Goal: Use online tool/utility

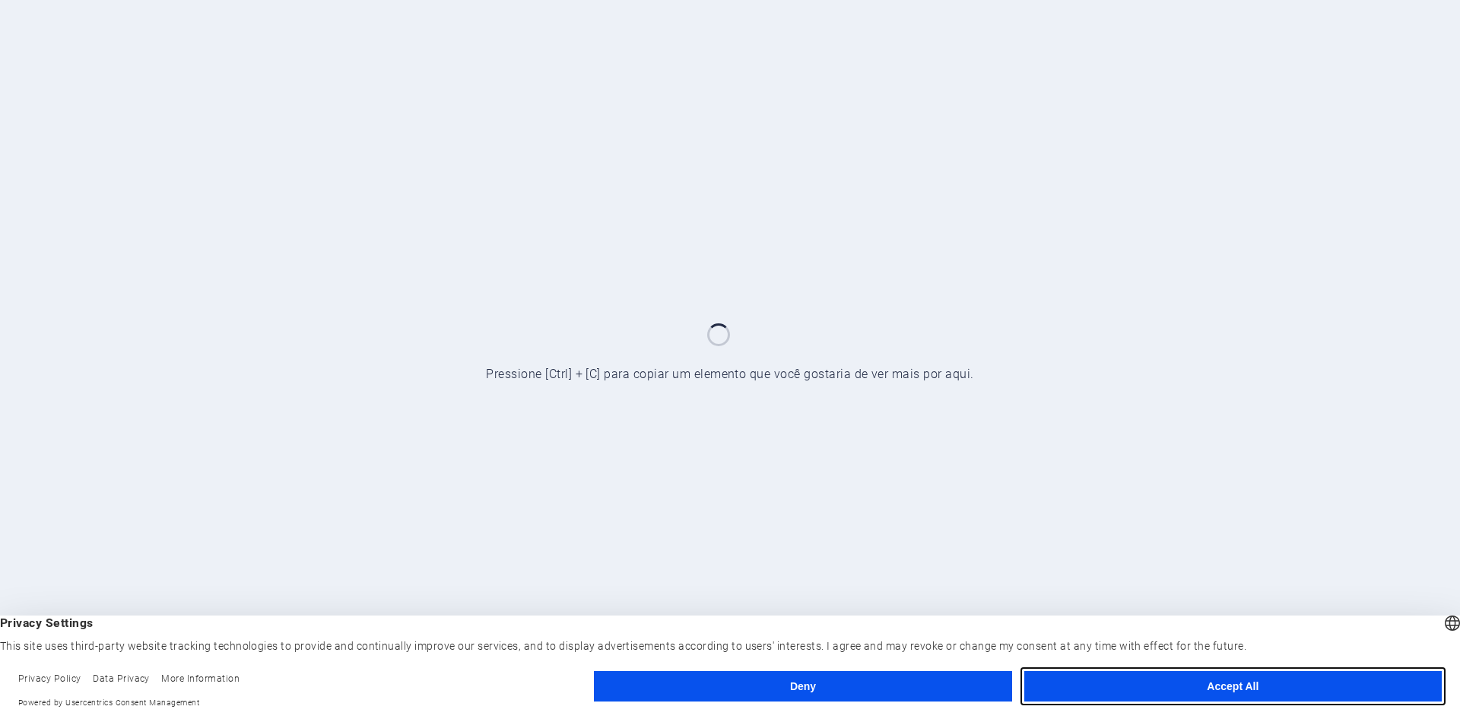
click at [1234, 682] on button "Accept All" at bounding box center [1234, 686] width 418 height 30
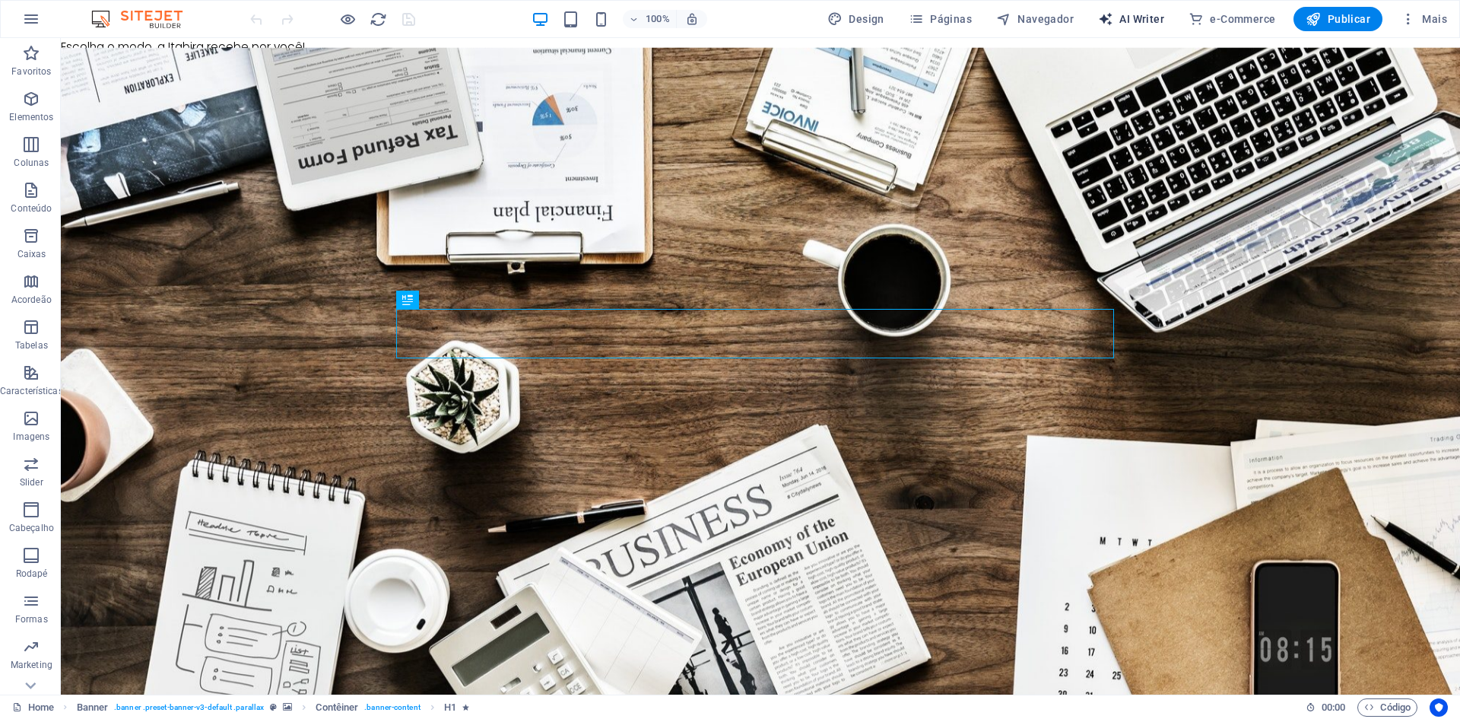
click at [1142, 18] on span "AI Writer" at bounding box center [1131, 18] width 66 height 15
select select "English"
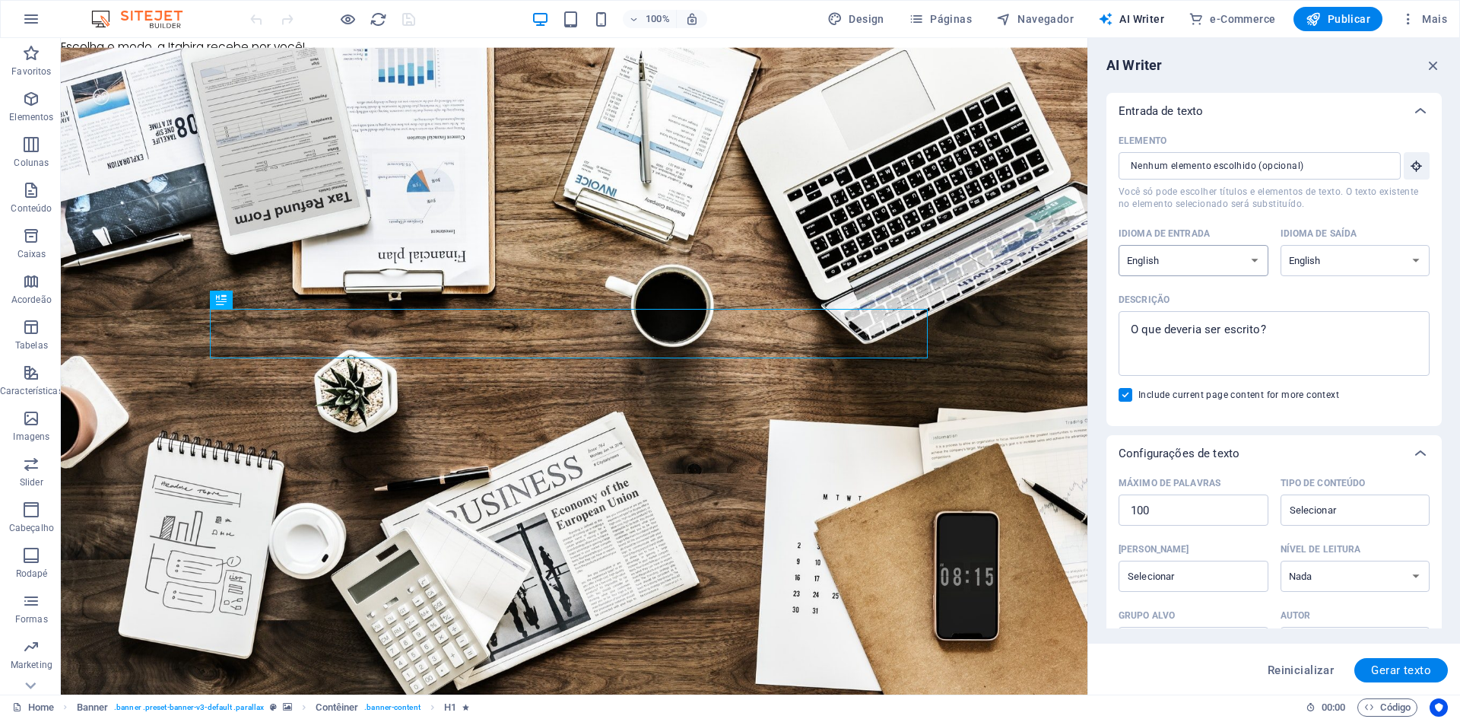
click at [1198, 253] on select "Albanian Arabic Armenian Awadhi Azerbaijani Bashkir Basque Belarusian Bengali B…" at bounding box center [1194, 260] width 150 height 31
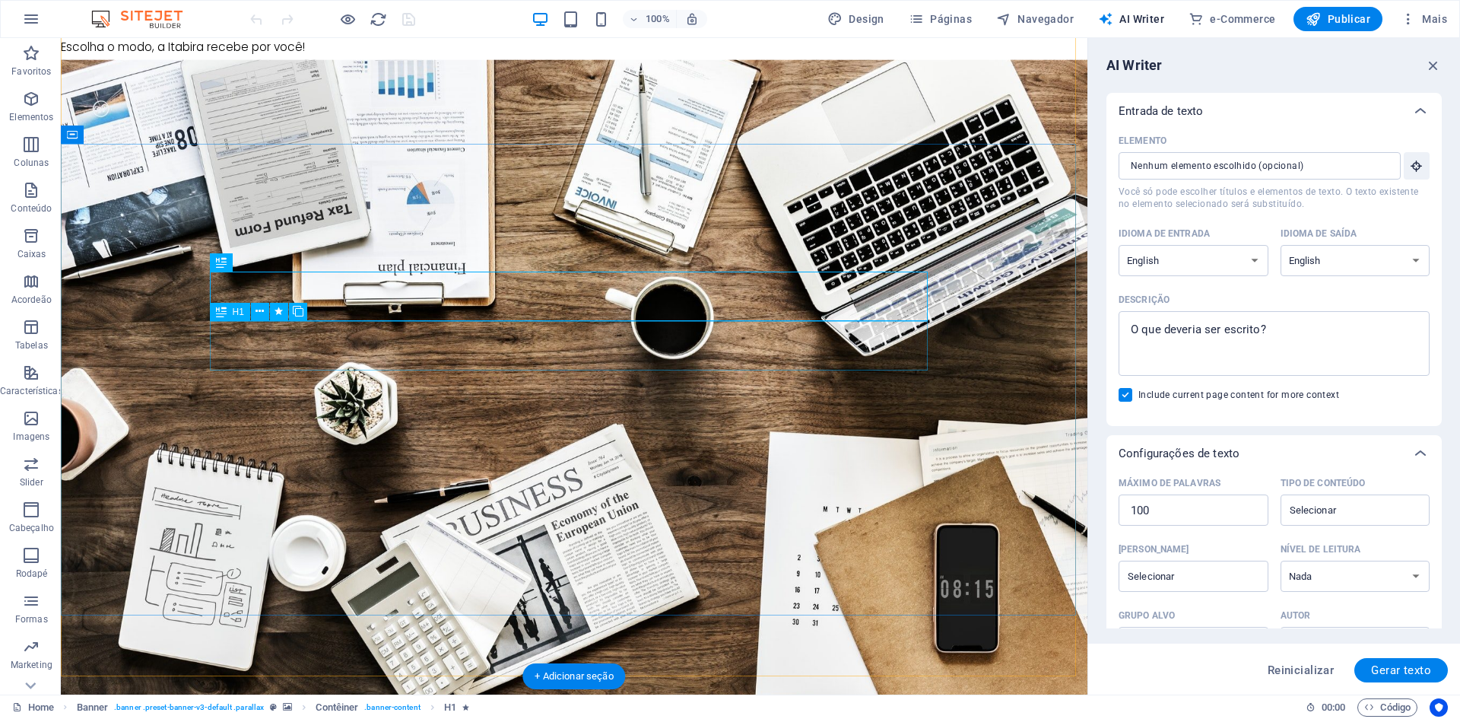
scroll to position [76, 0]
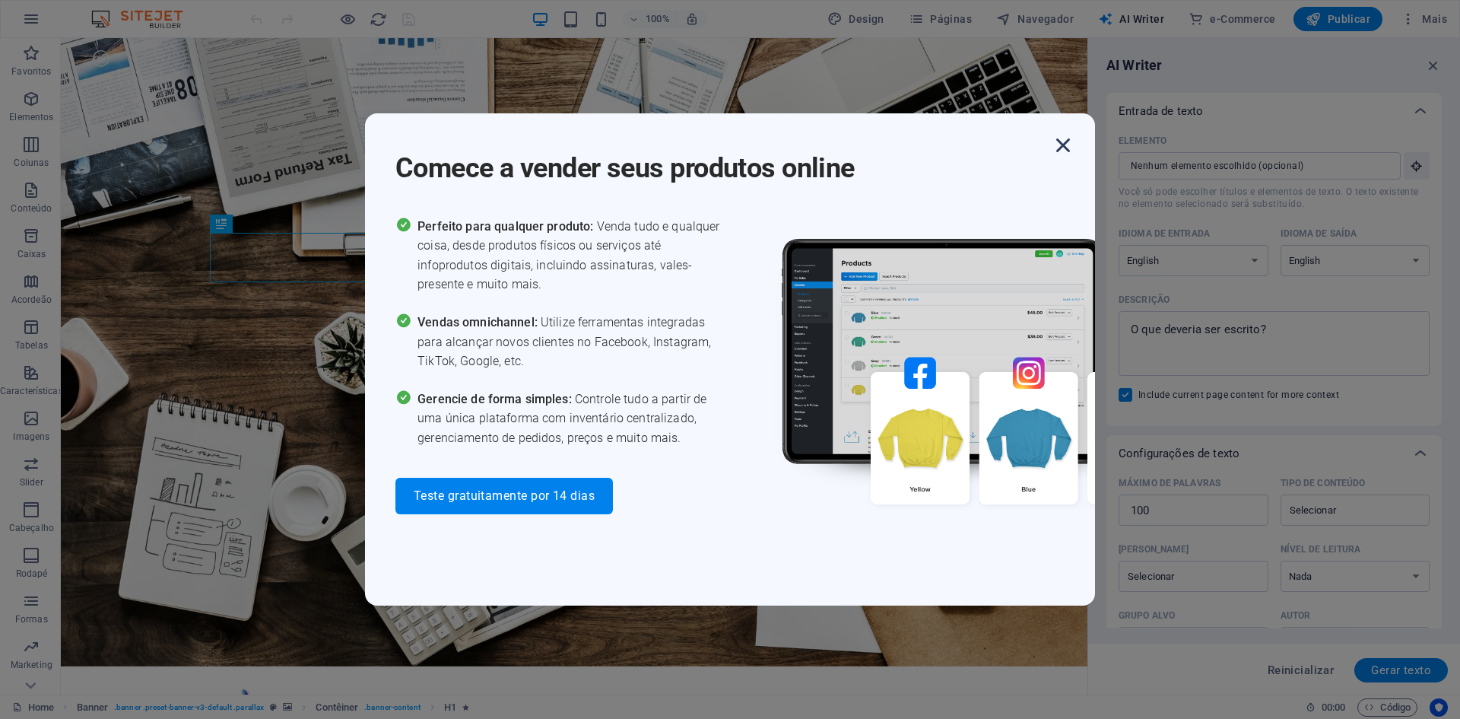
click at [1063, 144] on icon "button" at bounding box center [1063, 145] width 27 height 27
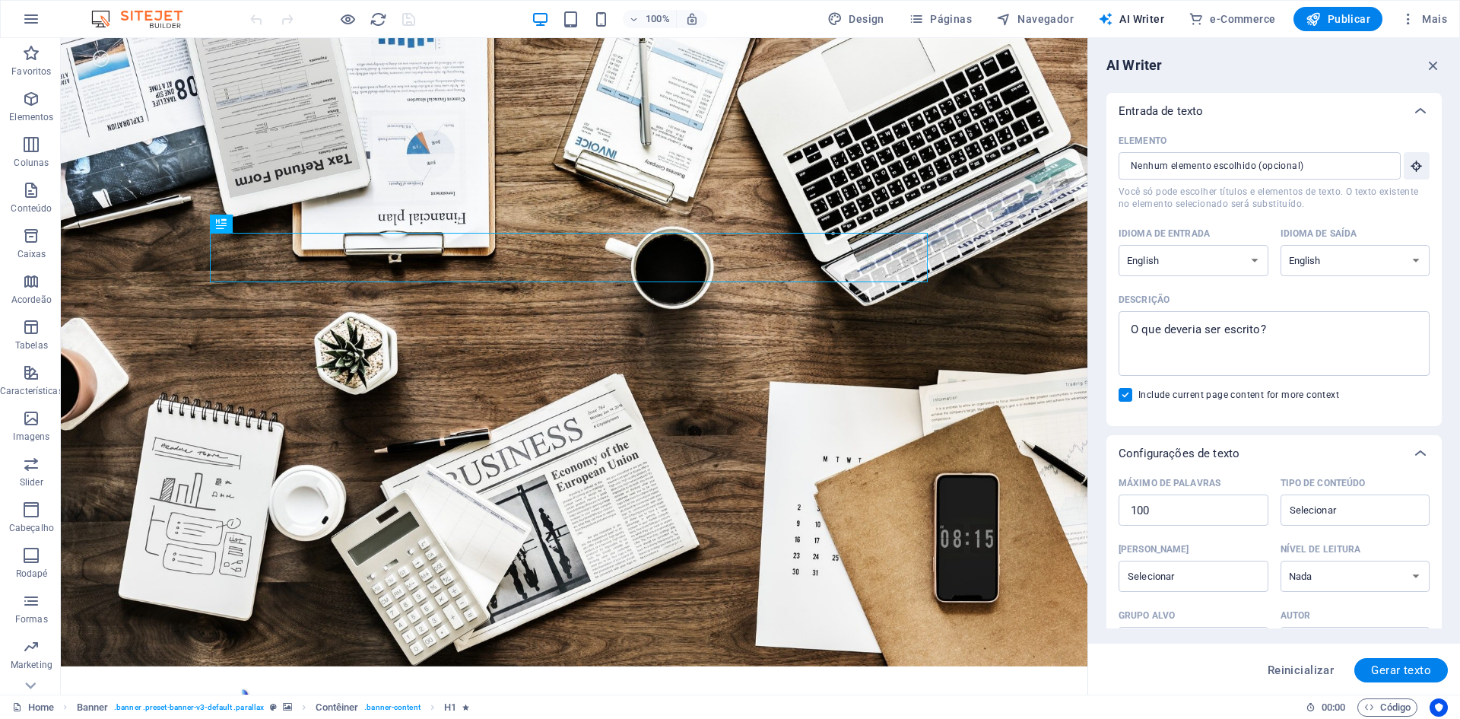
scroll to position [186, 0]
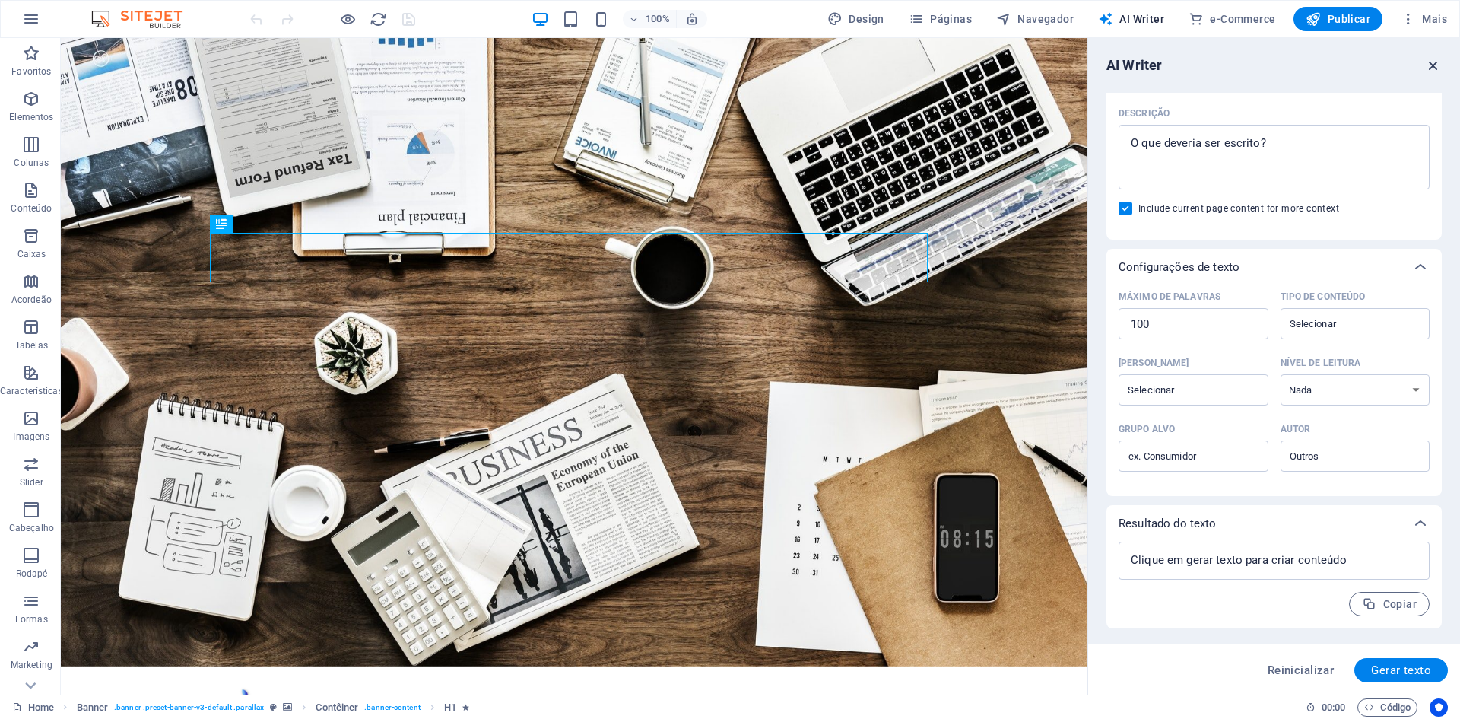
click at [1432, 65] on icon "button" at bounding box center [1433, 65] width 17 height 17
